Goal: Task Accomplishment & Management: Manage account settings

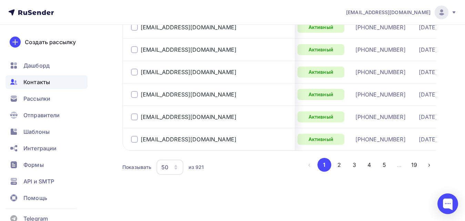
scroll to position [0, 37]
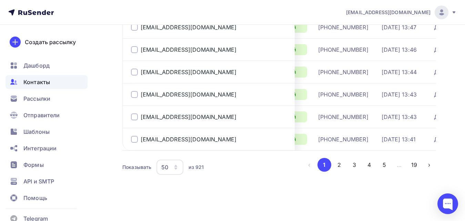
click at [434, 113] on div "Действующие" at bounding box center [453, 116] width 38 height 7
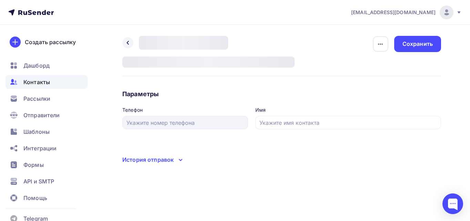
type input "[PHONE_NUMBER]"
type input ""КРАСИНТЕГРА""
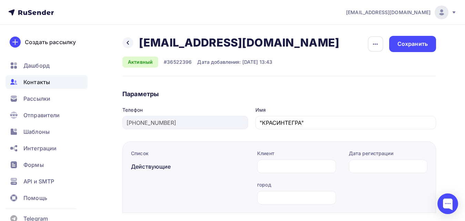
click at [200, 167] on div "Действующие" at bounding box center [190, 166] width 119 height 8
